Goal: Feedback & Contribution: Submit feedback/report problem

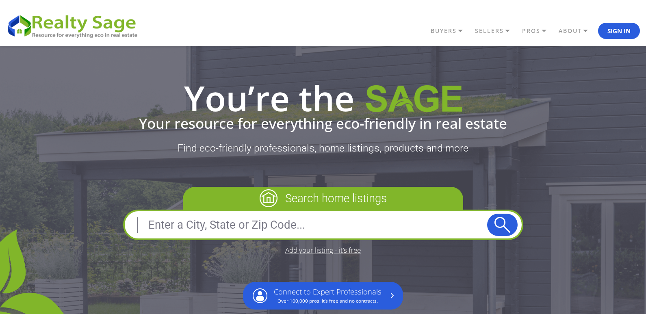
scroll to position [1821, 0]
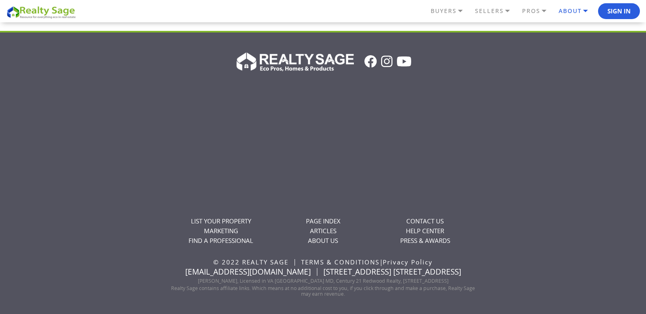
click at [577, 11] on link "ABOUT" at bounding box center [577, 11] width 41 height 14
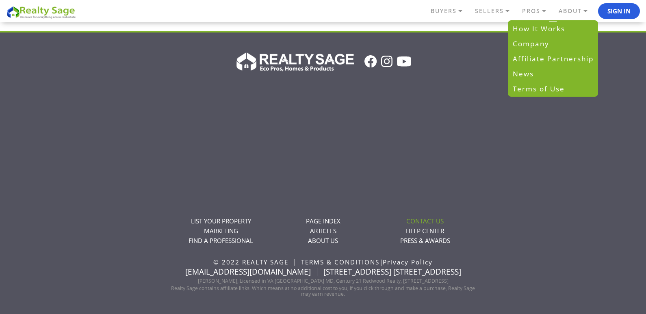
click at [409, 219] on link "CONTACT US" at bounding box center [425, 221] width 37 height 8
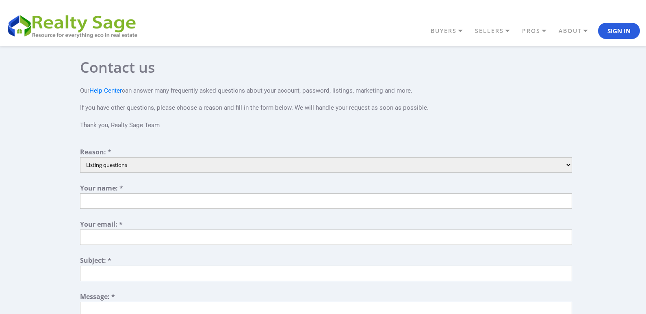
click at [161, 164] on select "Listing questions Technical support Other Partnership Inquiry Account assistanc…" at bounding box center [326, 164] width 492 height 15
select select "3"
click at [80, 157] on select "Listing questions Technical support Other Partnership Inquiry Account assistanc…" at bounding box center [326, 164] width 492 height 15
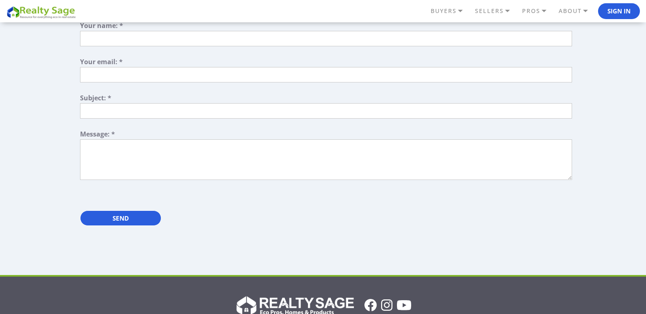
click at [137, 150] on textarea at bounding box center [326, 159] width 492 height 41
paste textarea "Wikipedia is considered to be the World’s most significant tool for reference m…"
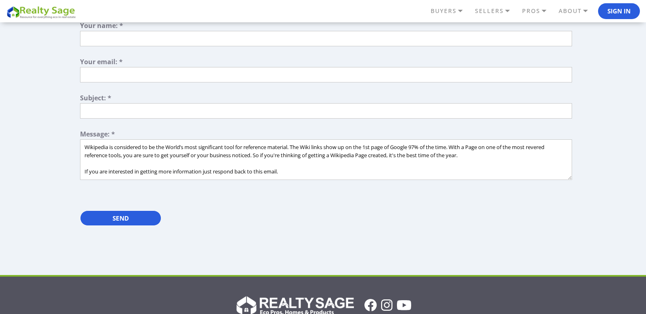
scroll to position [69, 0]
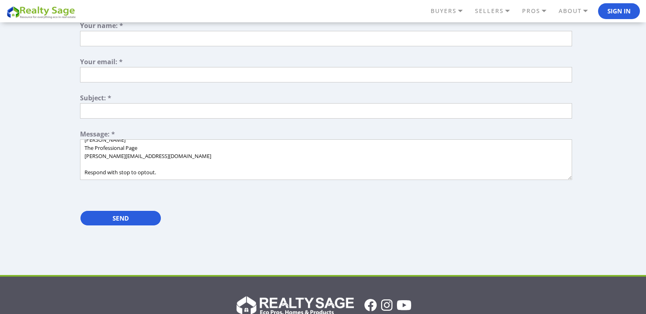
type textarea "Wikipedia is considered to be the World’s most significant tool for reference m…"
click at [115, 123] on form "Reason: * Listing questions Technical support Other Partnership Inquiry Account…" at bounding box center [326, 111] width 492 height 250
click at [134, 106] on input "text" at bounding box center [326, 110] width 492 height 15
type input "Get A Wikipedia Page For Yourself Or For Your Company."
click at [146, 80] on input "text" at bounding box center [326, 74] width 492 height 15
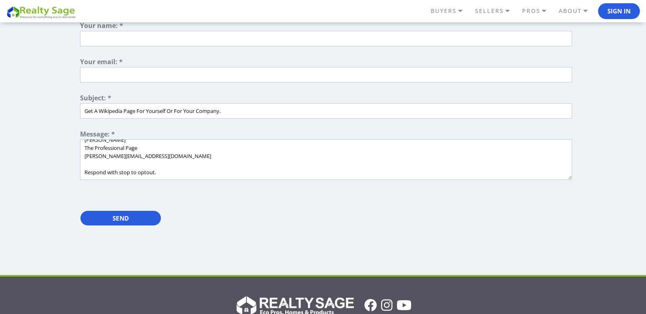
type input "[PERSON_NAME][EMAIL_ADDRESS][DOMAIN_NAME]"
click at [143, 20] on header "BUYERS Buyers Guide Solar Financing Eco Homes Connect to Eco Agents Eco Friendl…" at bounding box center [323, 11] width 646 height 22
drag, startPoint x: 140, startPoint y: 37, endPoint x: 151, endPoint y: 57, distance: 23.5
click at [141, 37] on input "text" at bounding box center [326, 38] width 492 height 15
click at [128, 142] on textarea "Wikipedia is considered to be the World’s most significant tool for reference m…" at bounding box center [326, 159] width 492 height 41
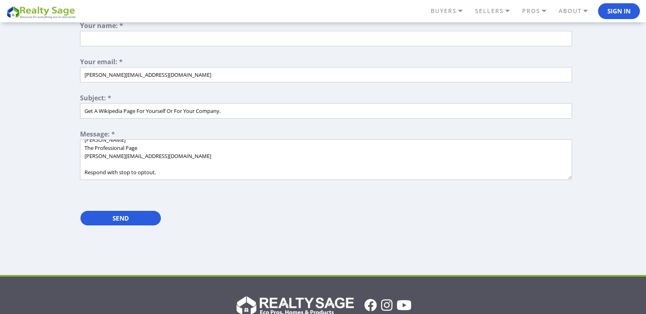
click at [128, 142] on textarea "Wikipedia is considered to be the World’s most significant tool for reference m…" at bounding box center [326, 159] width 492 height 41
click at [141, 30] on div "Your name: *" at bounding box center [326, 26] width 492 height 9
click at [129, 26] on div "Your name: *" at bounding box center [326, 26] width 492 height 9
click at [119, 46] on input "text" at bounding box center [326, 38] width 492 height 15
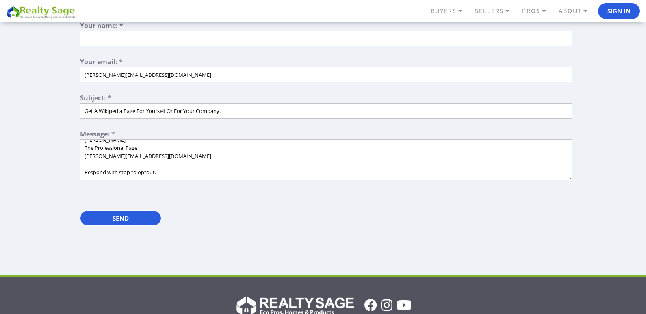
paste input "[PERSON_NAME]"
type input "[PERSON_NAME]"
click at [130, 161] on textarea "Wikipedia is considered to be the World’s most significant tool for reference m…" at bounding box center [326, 159] width 492 height 41
click at [131, 214] on input "Send" at bounding box center [120, 218] width 81 height 15
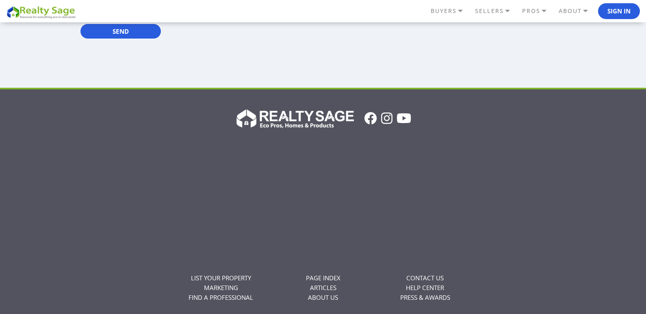
scroll to position [285, 0]
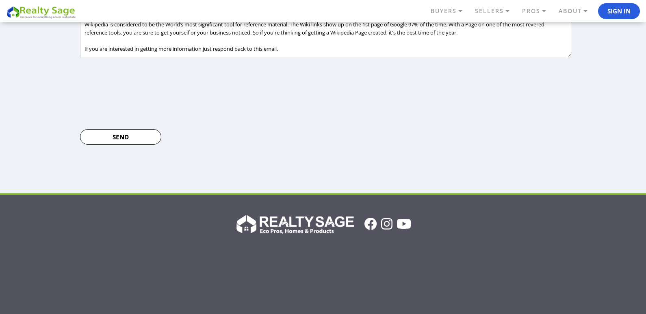
click at [107, 129] on input "Send" at bounding box center [120, 136] width 81 height 15
